Goal: Check status: Check status

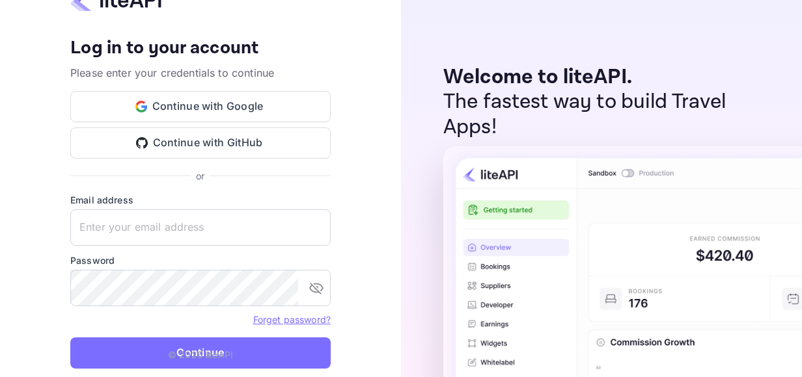
type input "[EMAIL_ADDRESS][DOMAIN_NAME]"
click at [141, 351] on button "Continue" at bounding box center [200, 353] width 260 height 31
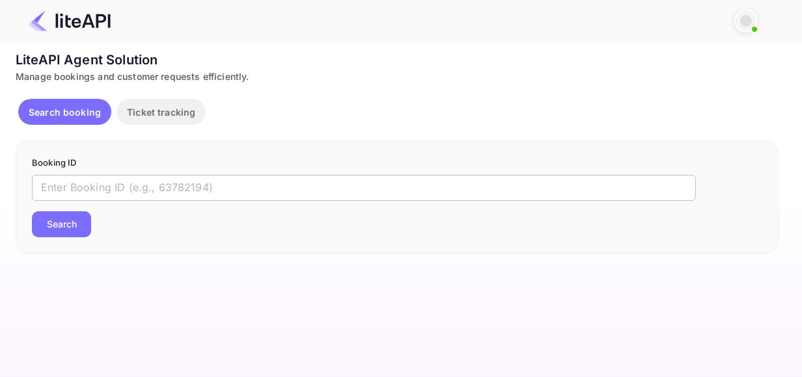
click at [174, 190] on input "text" at bounding box center [364, 188] width 664 height 26
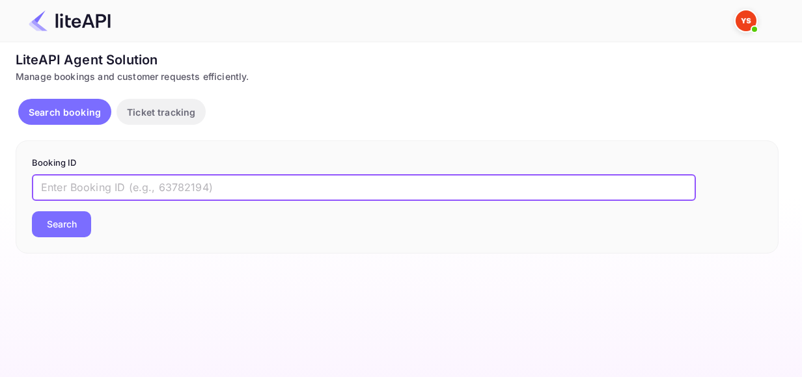
paste input "8469216"
type input "8469216"
click at [32, 211] on button "Search" at bounding box center [61, 224] width 59 height 26
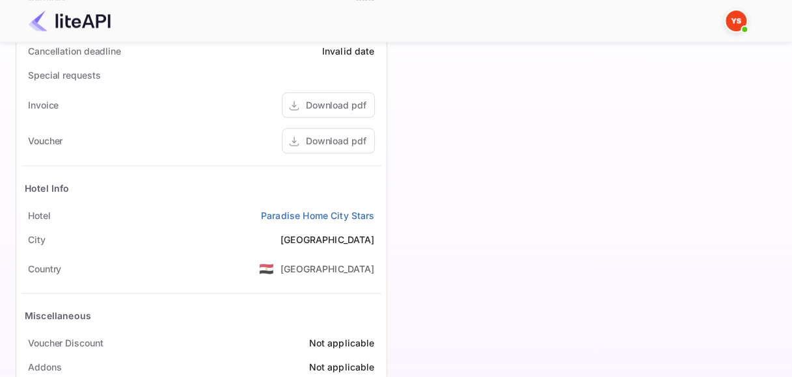
scroll to position [509, 0]
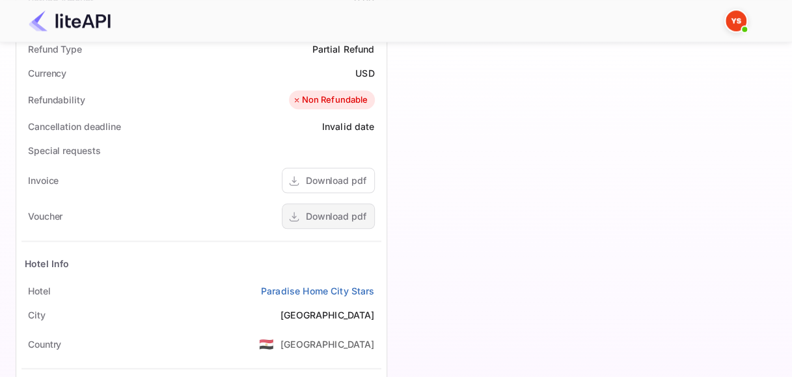
click at [327, 212] on div "Download pdf" at bounding box center [336, 217] width 61 height 14
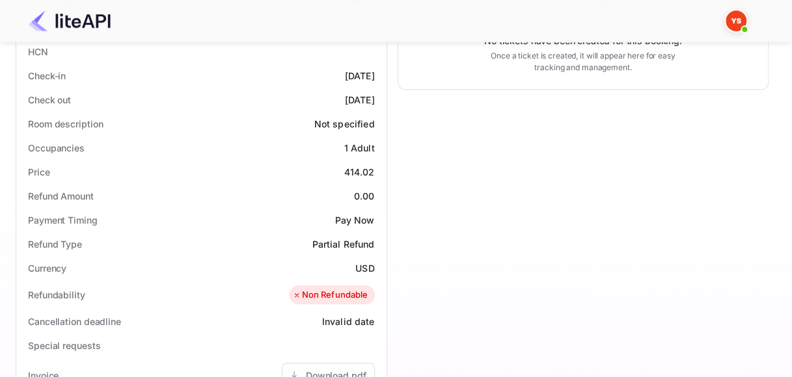
scroll to position [184, 0]
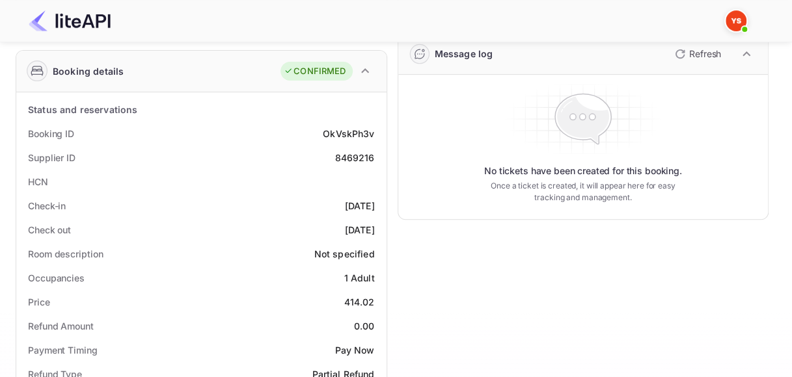
click at [350, 132] on div "OkVskPh3v" at bounding box center [348, 134] width 51 height 14
copy div "OkVskPh3v"
click at [353, 157] on div "8469216" at bounding box center [354, 158] width 40 height 14
drag, startPoint x: 353, startPoint y: 157, endPoint x: 381, endPoint y: 150, distance: 29.7
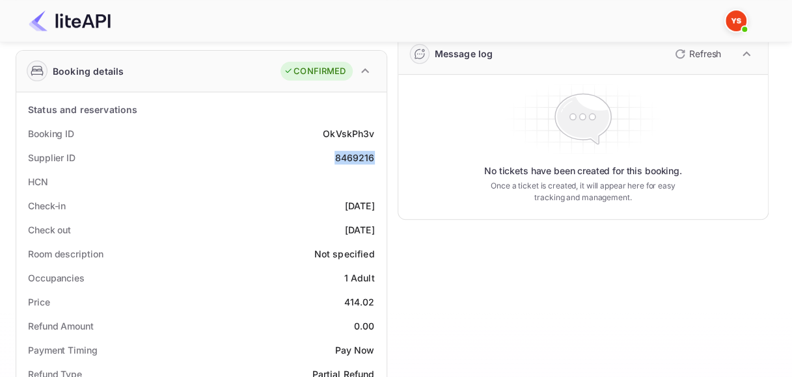
click at [352, 157] on div "8469216" at bounding box center [354, 158] width 40 height 14
copy div "8469216"
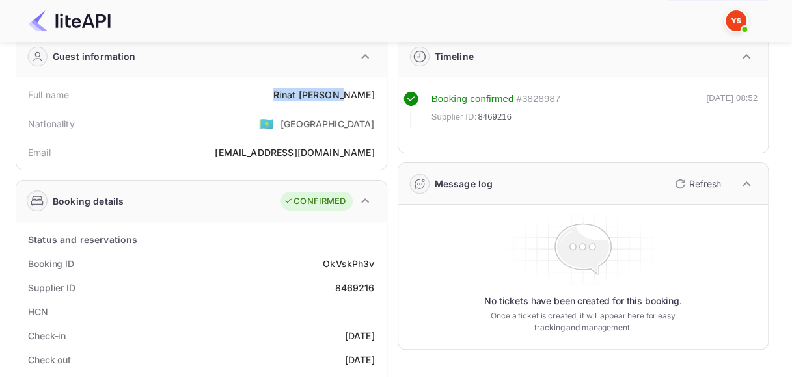
drag, startPoint x: 312, startPoint y: 93, endPoint x: 372, endPoint y: 87, distance: 60.2
click at [372, 87] on div "Full name [PERSON_NAME]" at bounding box center [201, 95] width 360 height 24
copy div "[PERSON_NAME]"
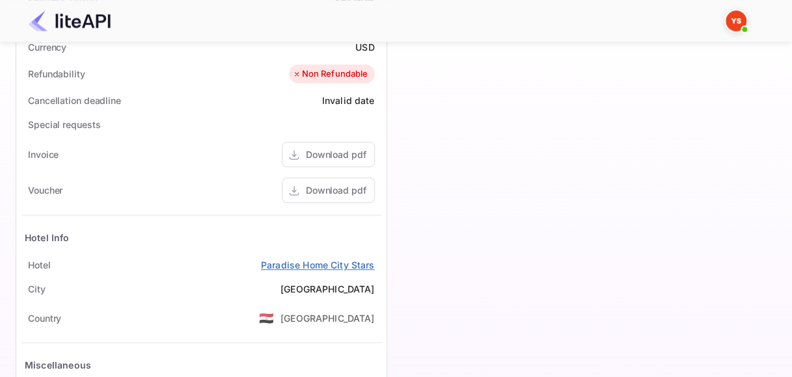
scroll to position [575, 0]
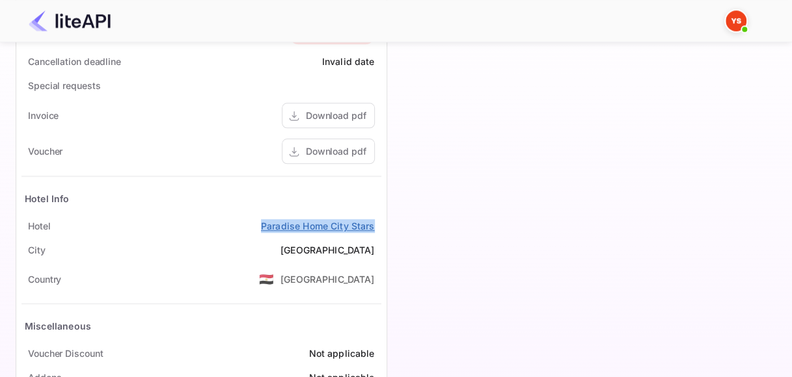
drag, startPoint x: 247, startPoint y: 220, endPoint x: 374, endPoint y: 220, distance: 127.5
click at [374, 220] on div "Hotel Paradise Home City Stars" at bounding box center [201, 226] width 360 height 24
copy link "Paradise Home City Stars"
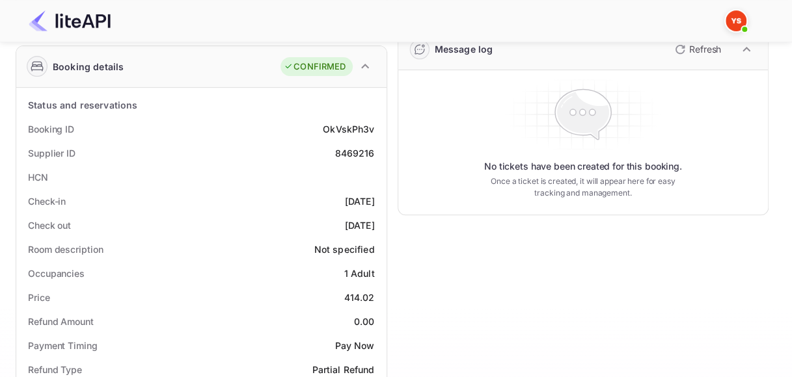
scroll to position [184, 0]
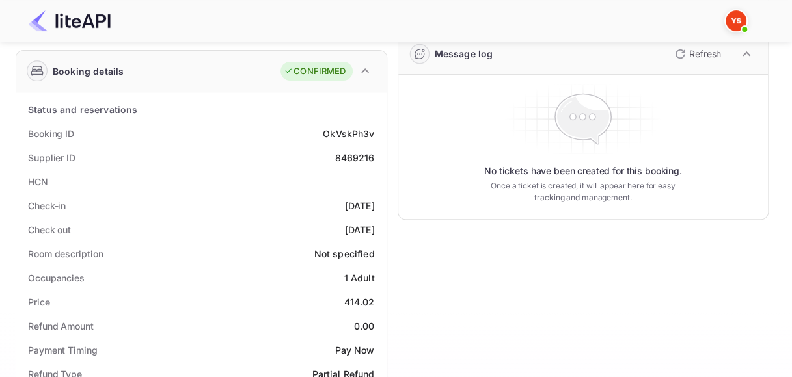
drag, startPoint x: 324, startPoint y: 204, endPoint x: 373, endPoint y: 202, distance: 49.5
click at [373, 202] on div "Check-in [DATE]" at bounding box center [201, 206] width 360 height 24
copy div "[DATE]"
drag, startPoint x: 314, startPoint y: 226, endPoint x: 367, endPoint y: 226, distance: 52.7
click at [367, 226] on div "Check out [DATE]" at bounding box center [201, 230] width 360 height 24
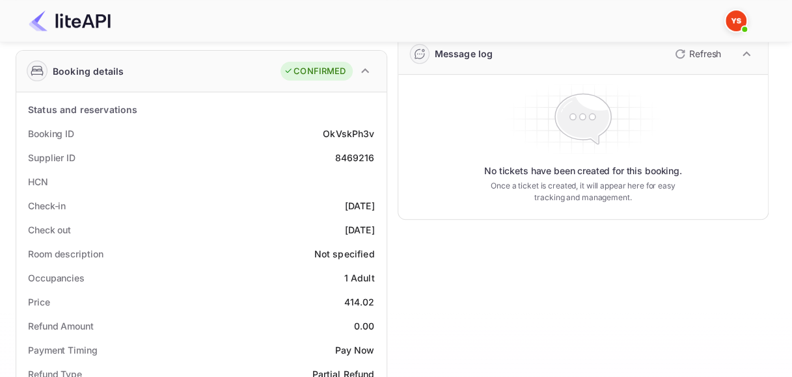
click at [346, 228] on div "[DATE]" at bounding box center [360, 230] width 30 height 14
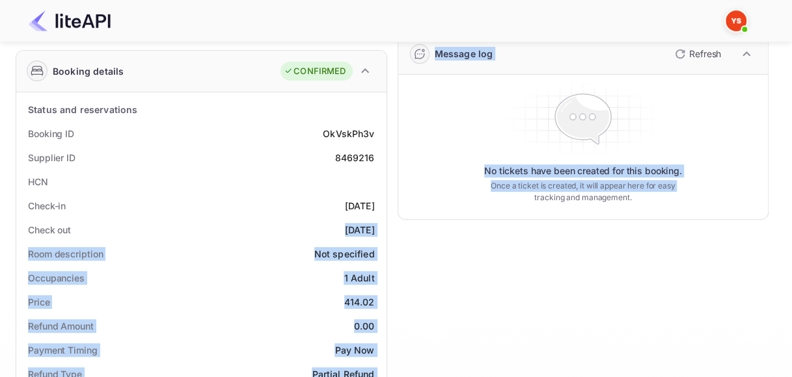
drag, startPoint x: 319, startPoint y: 229, endPoint x: 390, endPoint y: 229, distance: 70.3
click at [390, 229] on div "Guest information Full name [PERSON_NAME] Nationality 🇰🇿 [DEMOGRAPHIC_DATA] Ema…" at bounding box center [386, 357] width 763 height 925
drag, startPoint x: 362, startPoint y: 227, endPoint x: 349, endPoint y: 227, distance: 13.0
click at [362, 227] on div "[DATE]" at bounding box center [360, 230] width 30 height 14
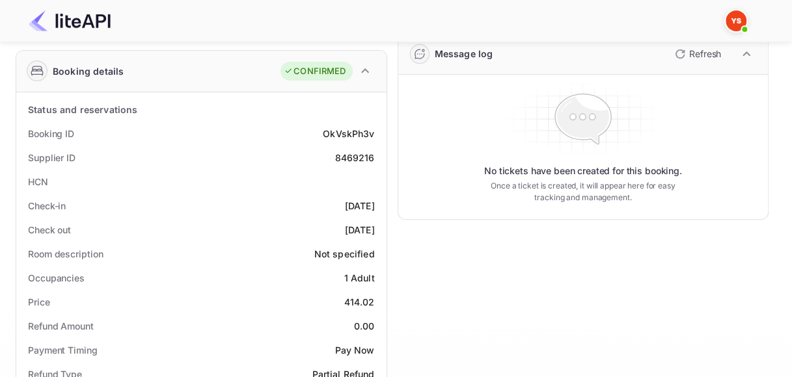
drag, startPoint x: 327, startPoint y: 228, endPoint x: 380, endPoint y: 228, distance: 52.7
click at [380, 228] on div "Check out [DATE]" at bounding box center [201, 230] width 360 height 24
click at [367, 211] on div "[DATE]" at bounding box center [360, 206] width 30 height 14
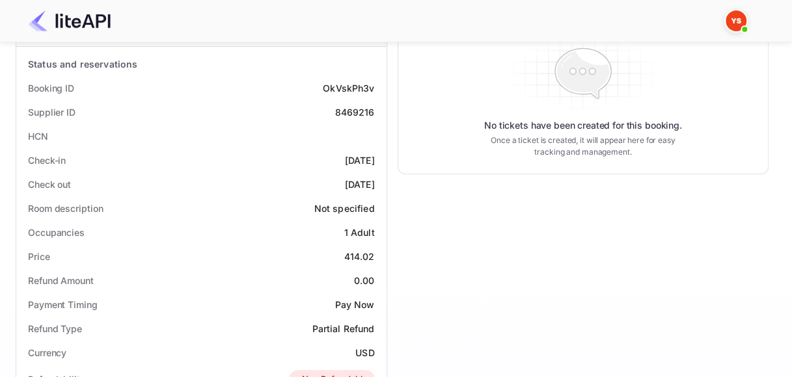
scroll to position [249, 0]
